Goal: Task Accomplishment & Management: Use online tool/utility

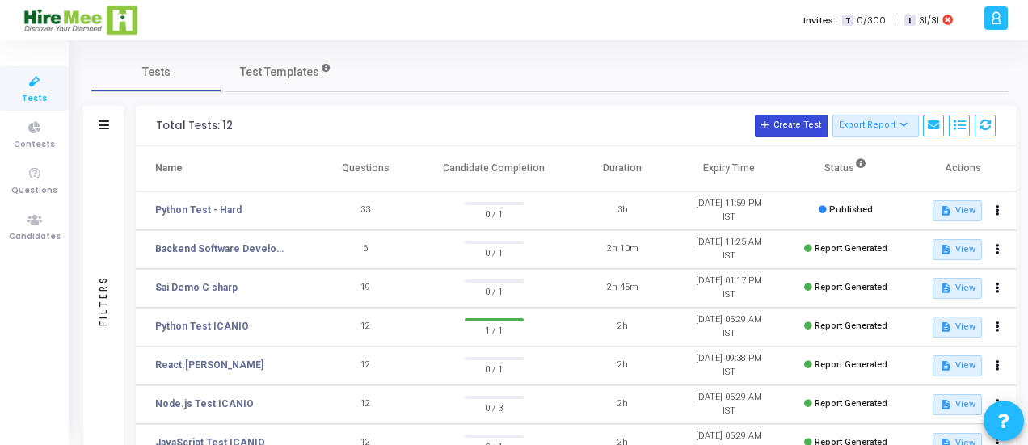
click at [786, 123] on button "Create Test" at bounding box center [791, 126] width 73 height 23
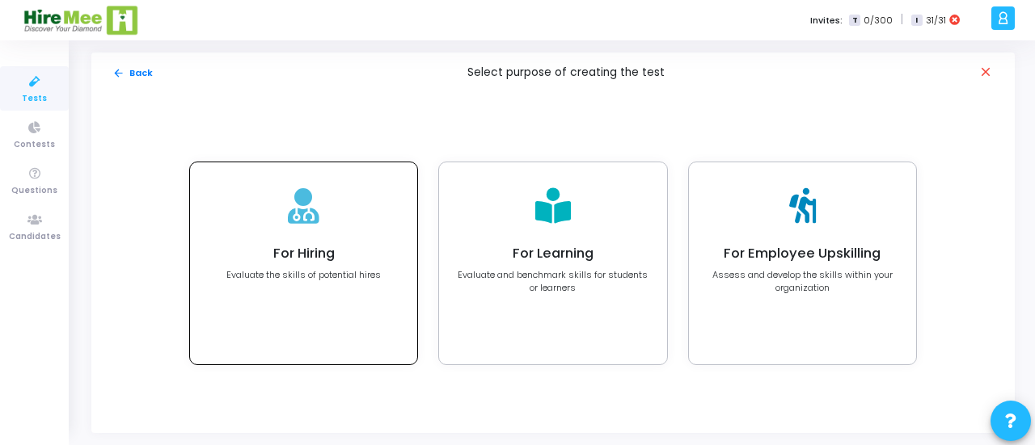
click at [264, 230] on div "For Hiring Evaluate the skills of potential hires" at bounding box center [303, 263] width 227 height 202
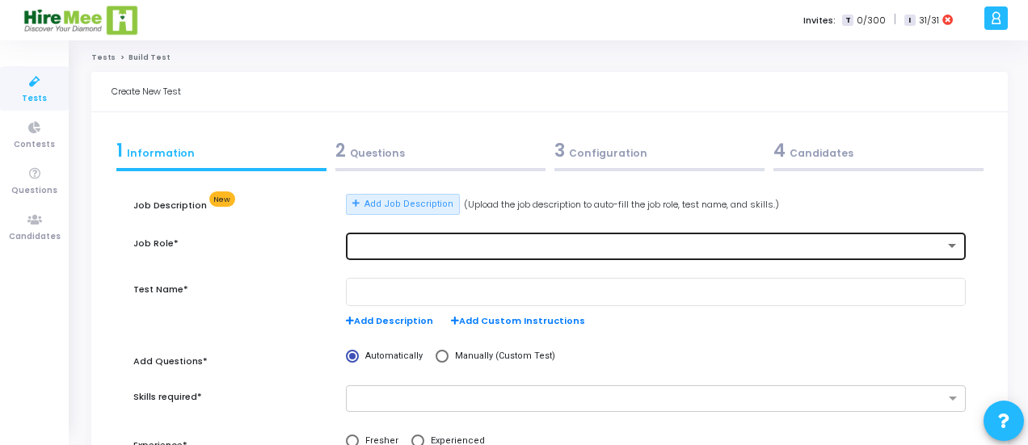
click at [390, 238] on div at bounding box center [655, 245] width 607 height 30
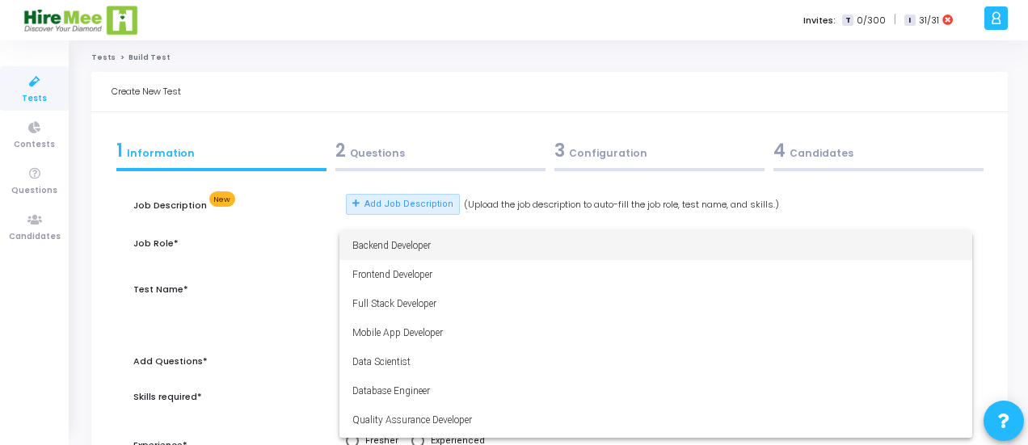
click at [496, 75] on div at bounding box center [514, 222] width 1028 height 445
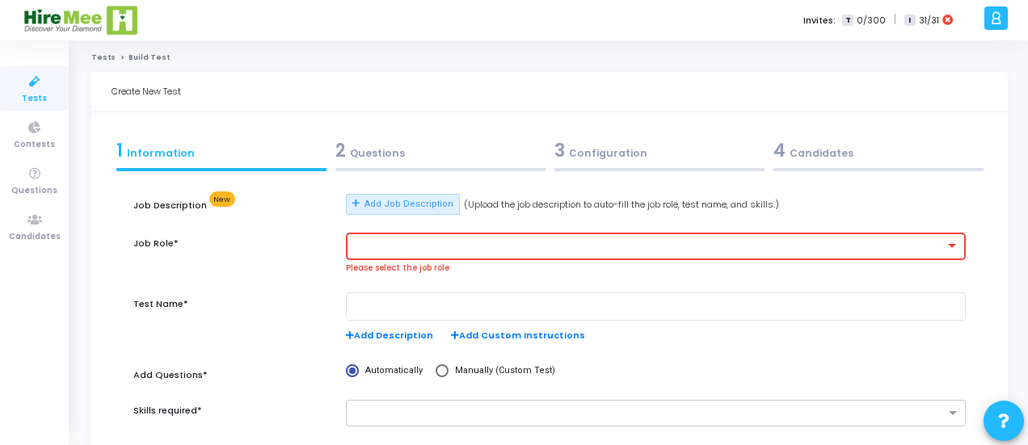
click at [443, 256] on div at bounding box center [655, 245] width 607 height 30
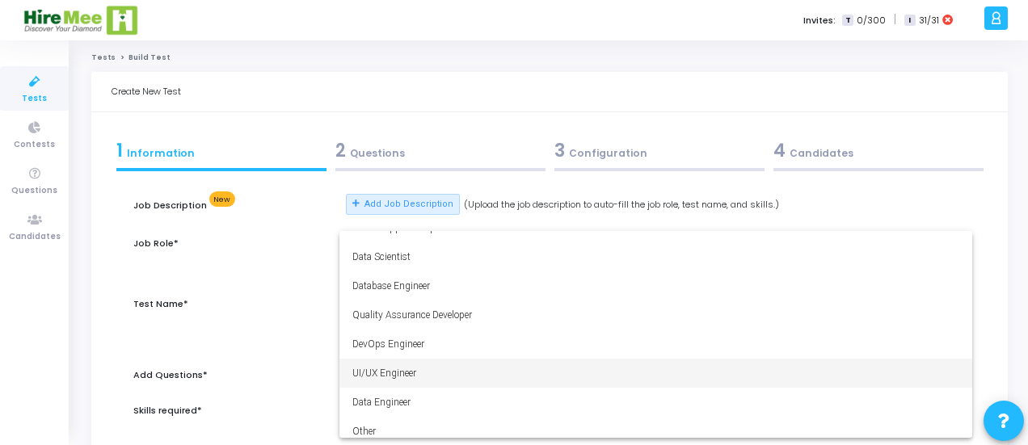
scroll to position [113, 0]
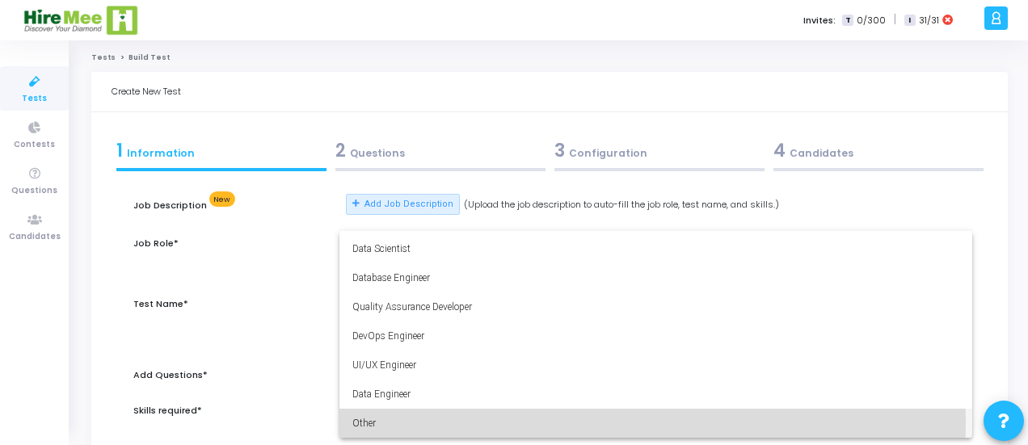
click at [366, 420] on span "Other" at bounding box center [655, 423] width 607 height 29
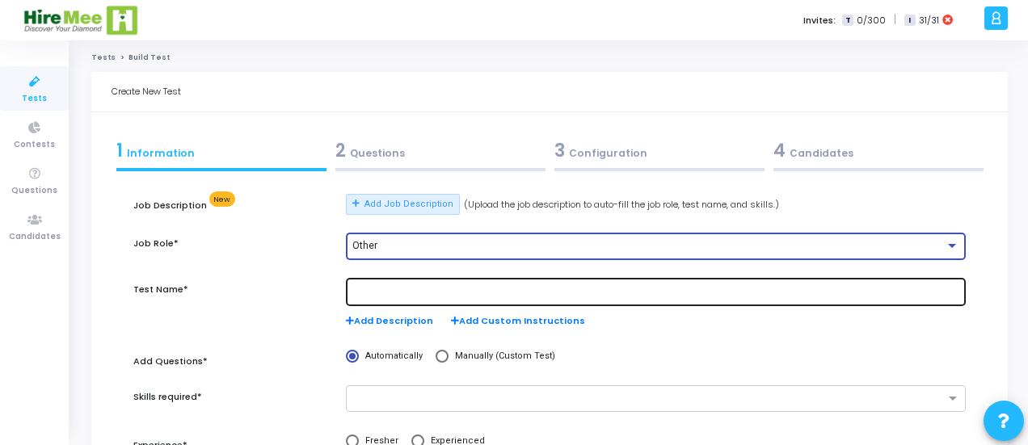
click at [478, 280] on div at bounding box center [655, 291] width 607 height 30
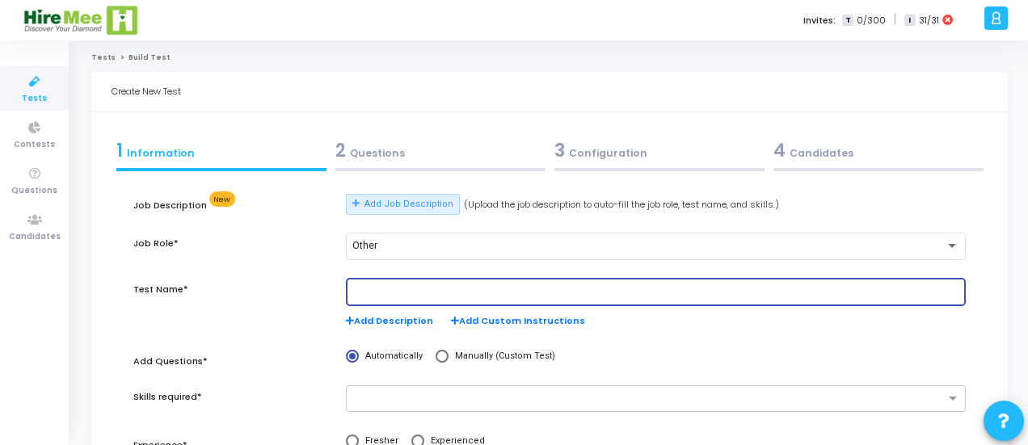
click at [478, 411] on div at bounding box center [656, 399] width 620 height 27
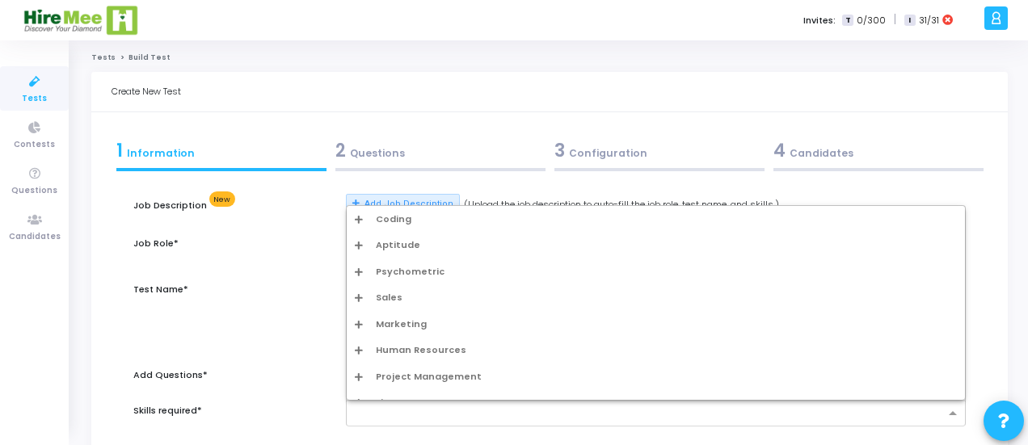
click at [417, 226] on div "Coding" at bounding box center [656, 220] width 602 height 14
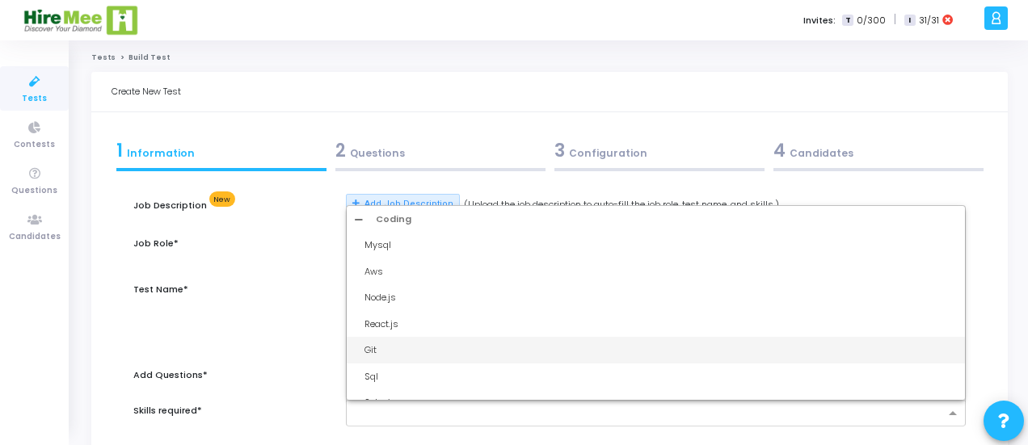
click at [550, 83] on div "Create New Test" at bounding box center [549, 92] width 917 height 40
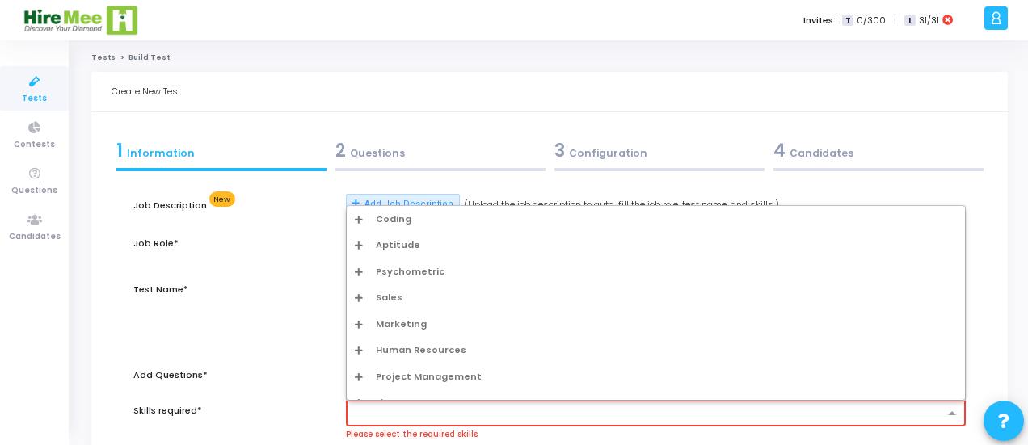
click at [444, 418] on input "text" at bounding box center [650, 414] width 588 height 14
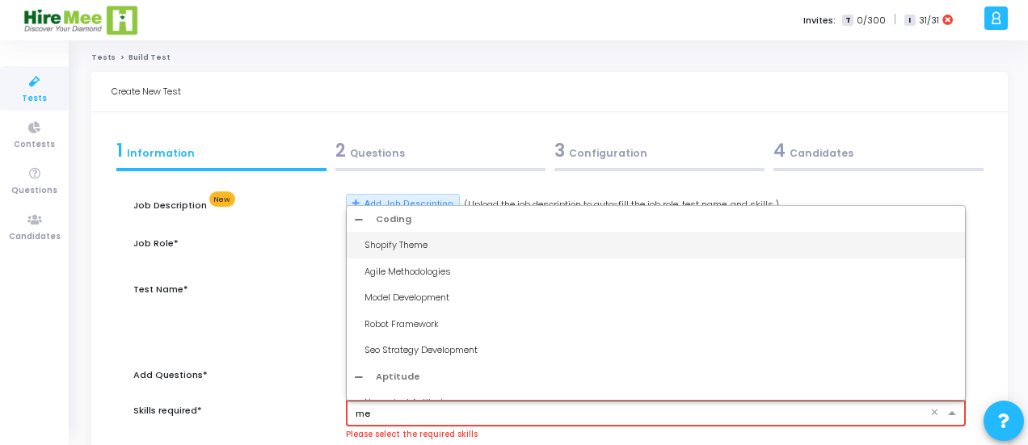
type input "m"
